Goal: Share content

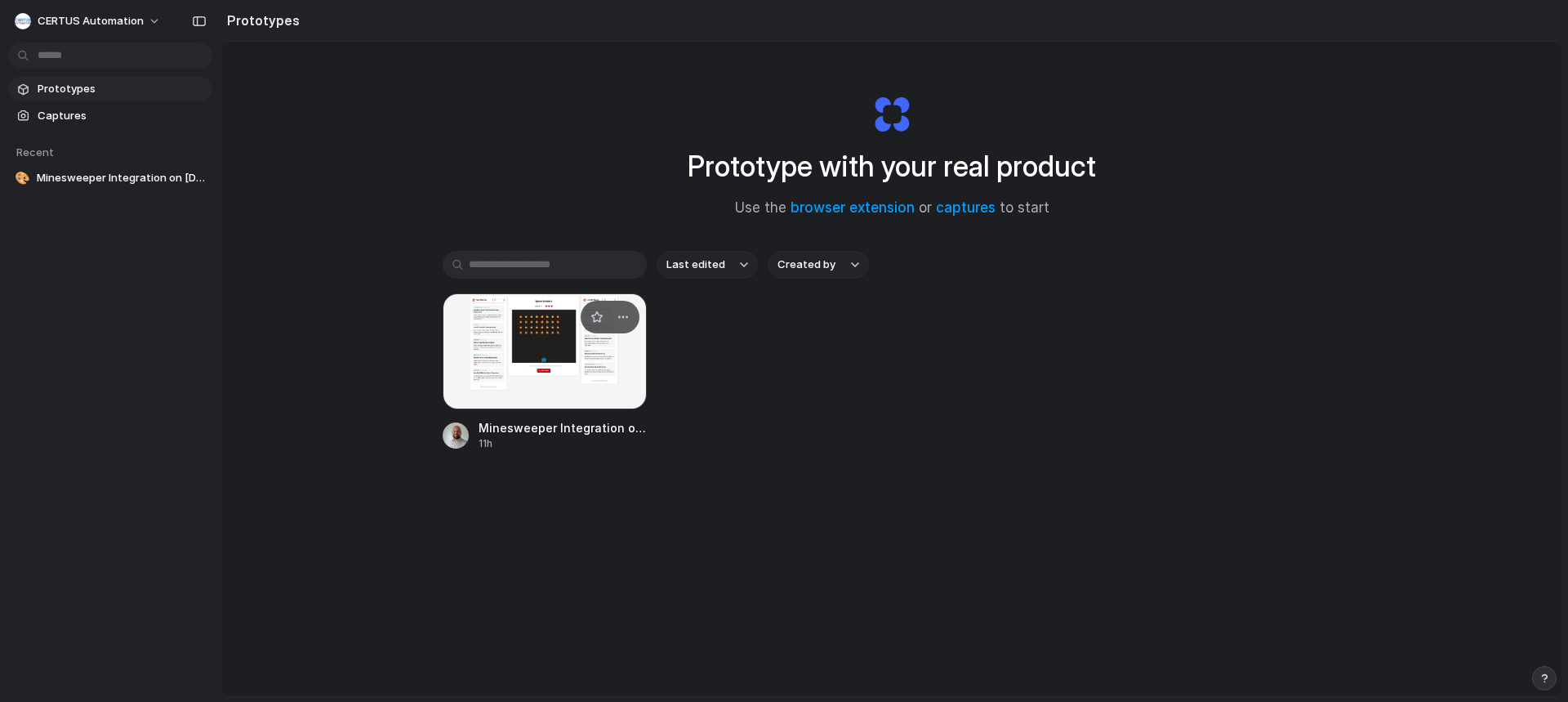
click at [543, 350] on div at bounding box center [544, 351] width 204 height 116
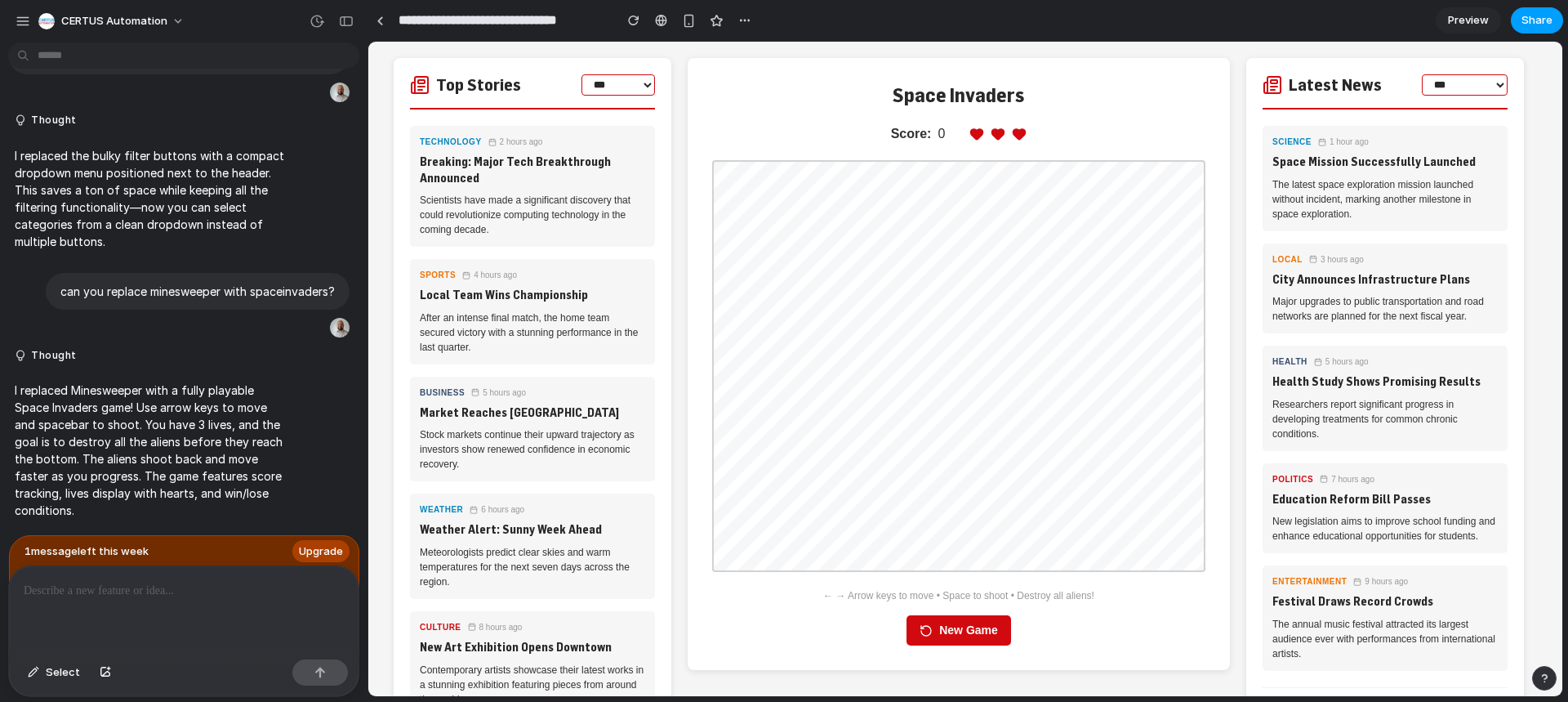
click at [1532, 25] on span "Share" at bounding box center [1536, 20] width 31 height 16
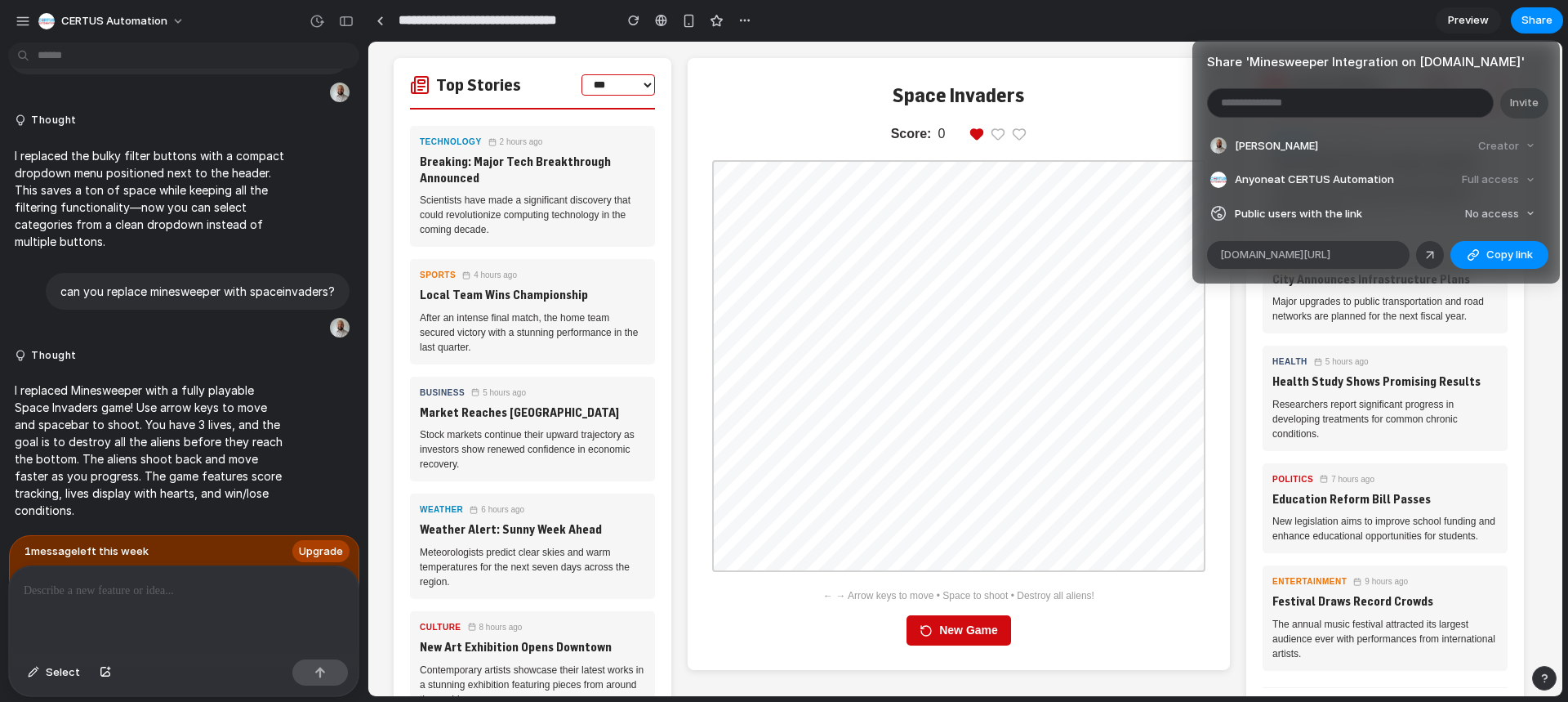
click at [957, 523] on div "Share ' Minesweeper Integration on [DOMAIN_NAME] ' Invite [PERSON_NAME] Creator…" at bounding box center [784, 351] width 1568 height 702
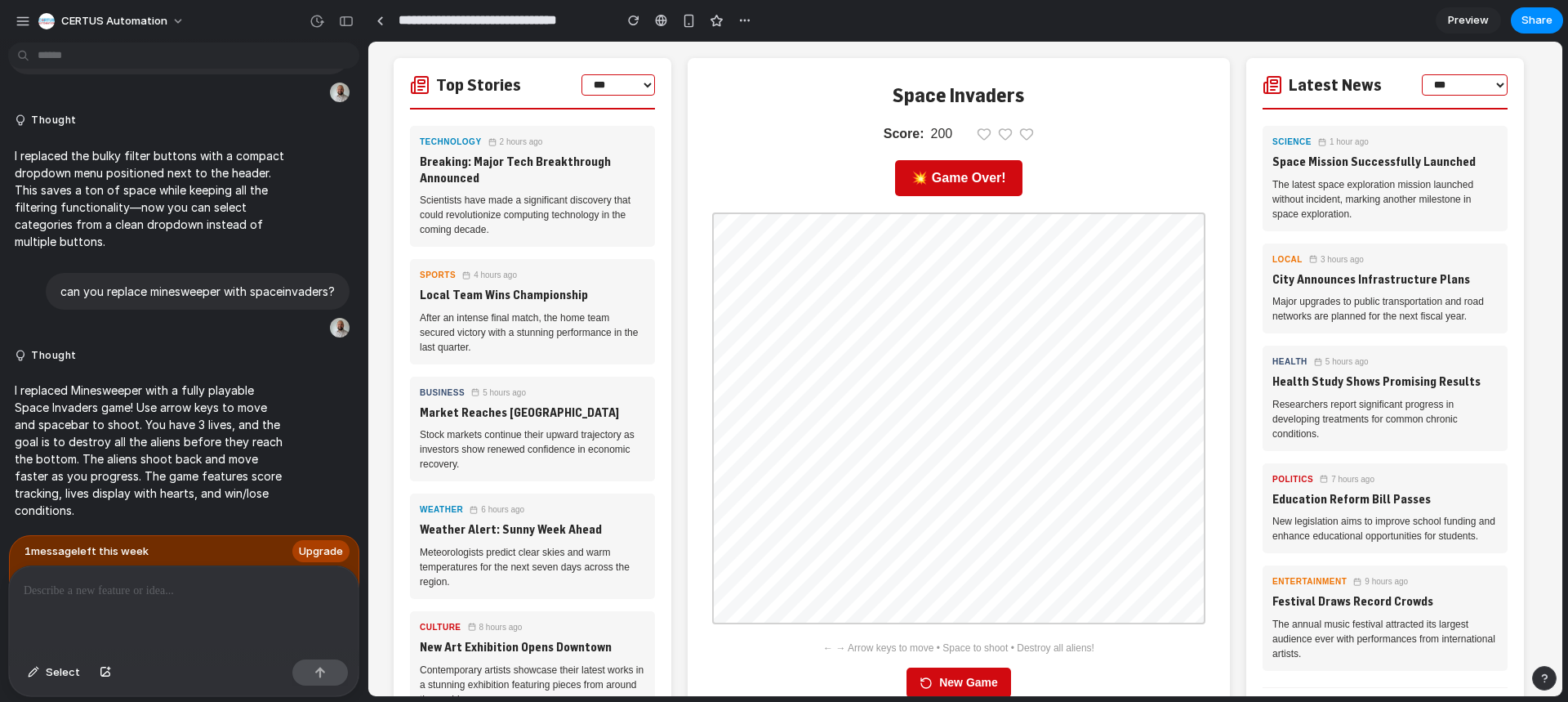
click at [966, 182] on div "💥 Game Over!" at bounding box center [958, 178] width 126 height 36
click at [908, 182] on div "💥 Game Over!" at bounding box center [958, 178] width 126 height 36
click at [954, 686] on button "New Game" at bounding box center [958, 682] width 104 height 30
click at [1523, 25] on span "Share" at bounding box center [1536, 20] width 31 height 16
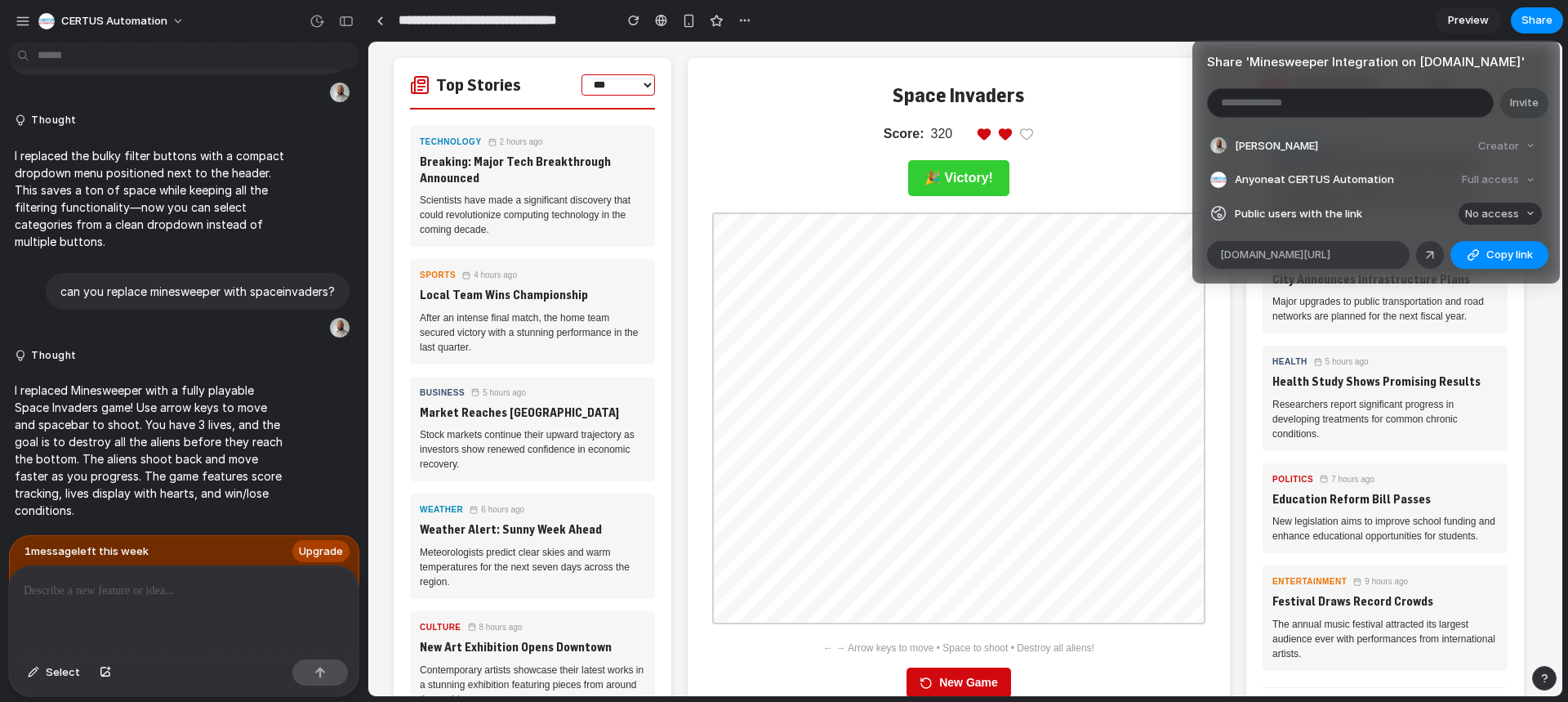
click at [1521, 215] on button "No access" at bounding box center [1500, 214] width 84 height 23
click at [1521, 215] on div "No access Full access" at bounding box center [784, 351] width 1568 height 702
click at [15, 20] on div "Share ' Minesweeper Integration on [DOMAIN_NAME] ' Invite [PERSON_NAME] Creator…" at bounding box center [784, 351] width 1568 height 702
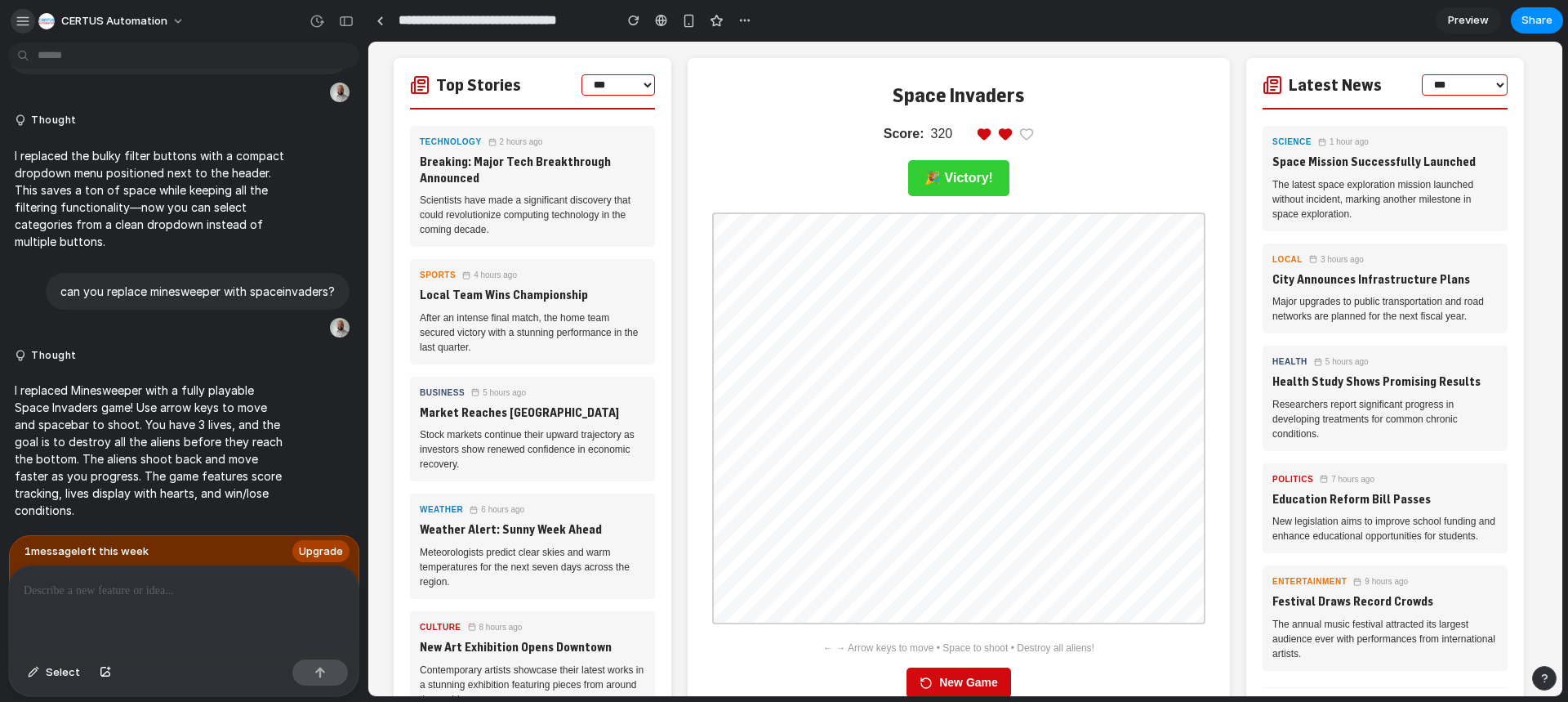
click at [19, 21] on div "button" at bounding box center [23, 21] width 15 height 15
